Goal: Information Seeking & Learning: Learn about a topic

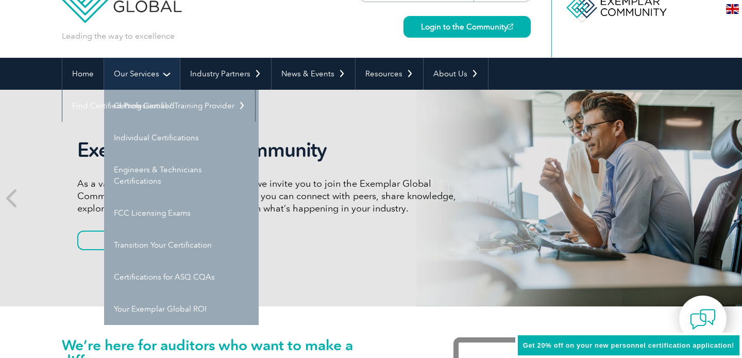
scroll to position [38, 0]
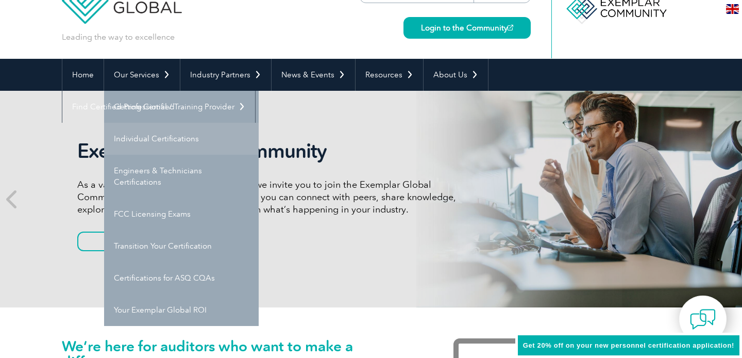
click at [155, 140] on link "Individual Certifications" at bounding box center [181, 139] width 155 height 32
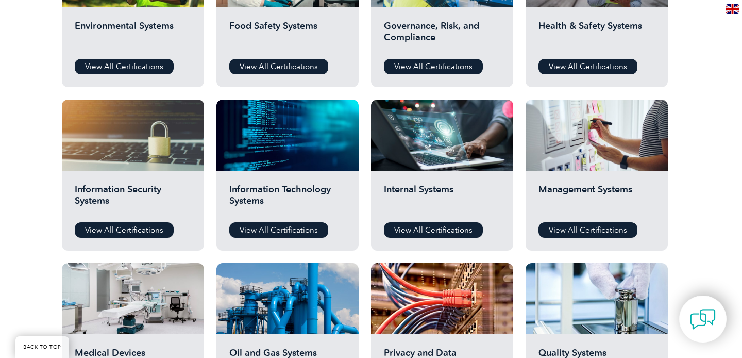
scroll to position [454, 0]
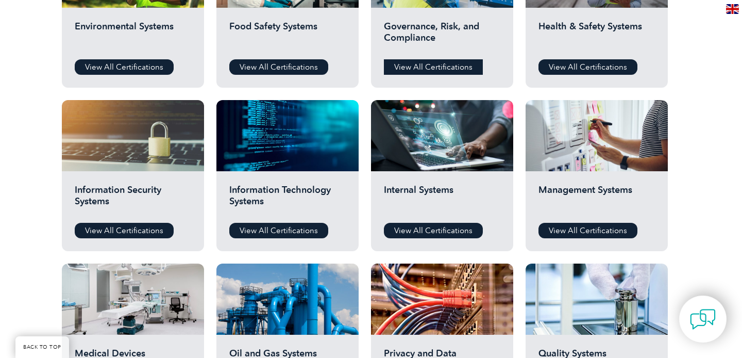
click at [441, 62] on link "View All Certifications" at bounding box center [433, 66] width 99 height 15
click at [262, 229] on link "View All Certifications" at bounding box center [278, 230] width 99 height 15
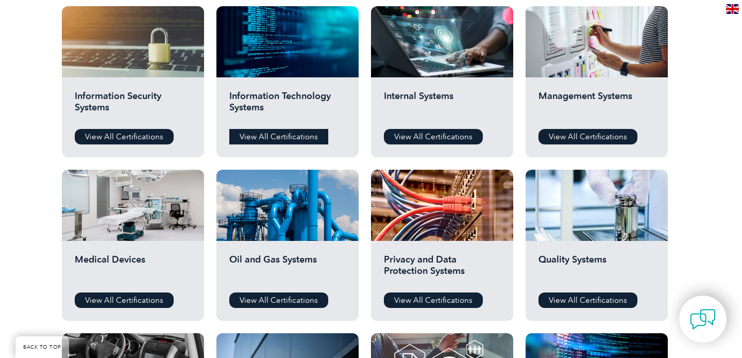
scroll to position [546, 0]
